Goal: Information Seeking & Learning: Learn about a topic

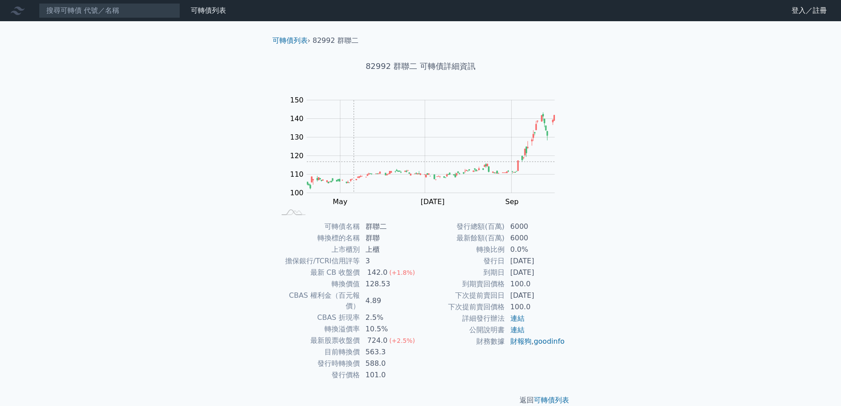
scroll to position [3, 0]
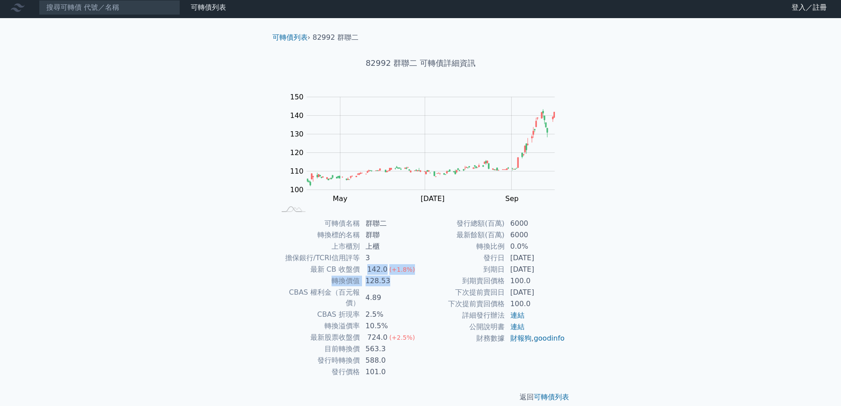
drag, startPoint x: 369, startPoint y: 271, endPoint x: 396, endPoint y: 291, distance: 33.7
click at [396, 280] on tbody "可轉債名稱 群聯二 轉換標的名稱 群聯 上市櫃別 上櫃 擔保銀行/TCRI信用評等 3 最新 CB 收盤價 142.0 (+1.8%) 轉換價值 128.53…" at bounding box center [348, 298] width 145 height 160
click at [395, 293] on td "4.89" at bounding box center [390, 297] width 60 height 22
drag, startPoint x: 365, startPoint y: 279, endPoint x: 373, endPoint y: 287, distance: 12.2
click at [369, 282] on td "128.53" at bounding box center [390, 280] width 60 height 11
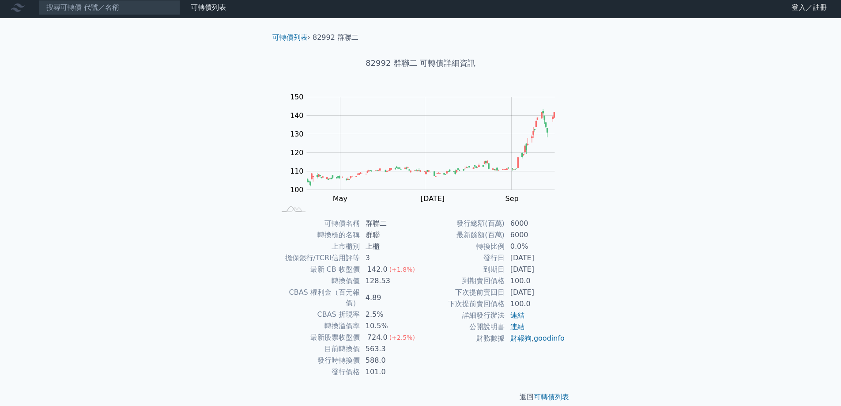
click at [362, 291] on td "4.89" at bounding box center [390, 297] width 60 height 22
click at [383, 309] on td "2.5%" at bounding box center [390, 314] width 60 height 11
click at [381, 291] on td "4.89" at bounding box center [390, 297] width 60 height 22
drag, startPoint x: 365, startPoint y: 294, endPoint x: 384, endPoint y: 292, distance: 18.2
click at [384, 292] on td "4.89" at bounding box center [390, 297] width 60 height 22
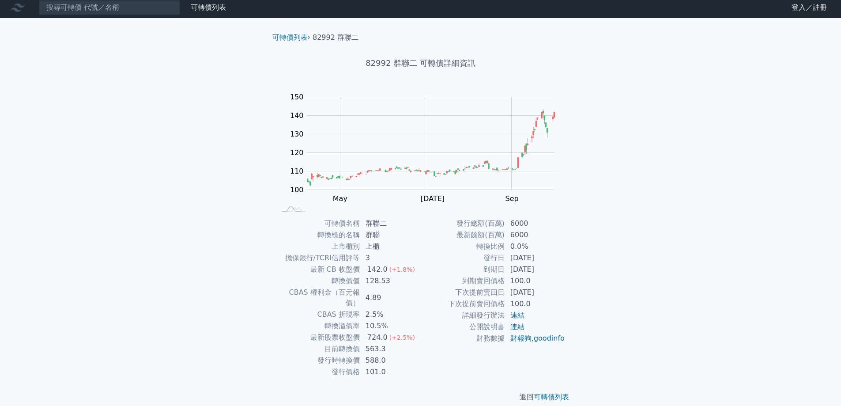
click at [408, 309] on td "2.5%" at bounding box center [390, 314] width 60 height 11
click at [384, 295] on td "4.89" at bounding box center [390, 297] width 60 height 22
click at [383, 295] on td "4.89" at bounding box center [390, 297] width 60 height 22
drag, startPoint x: 367, startPoint y: 367, endPoint x: 383, endPoint y: 367, distance: 15.4
click at [383, 377] on div "返回 可轉債列表" at bounding box center [420, 396] width 311 height 39
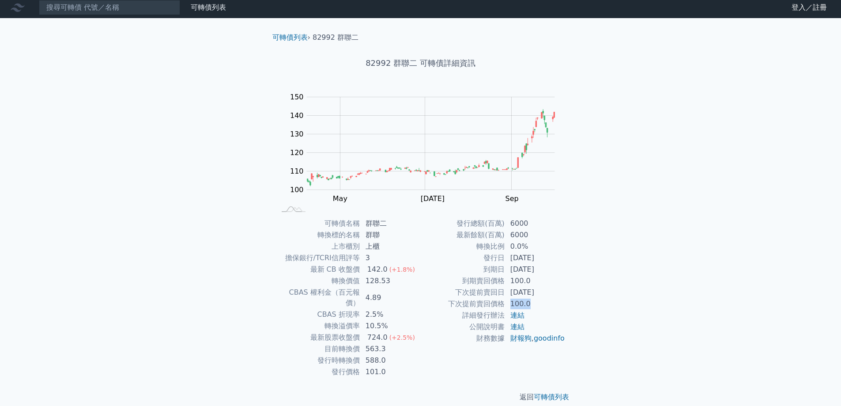
drag, startPoint x: 507, startPoint y: 303, endPoint x: 526, endPoint y: 301, distance: 19.5
click at [526, 301] on td "100.0" at bounding box center [535, 303] width 60 height 11
click at [554, 308] on td "100.0" at bounding box center [535, 303] width 60 height 11
